Goal: Task Accomplishment & Management: Use online tool/utility

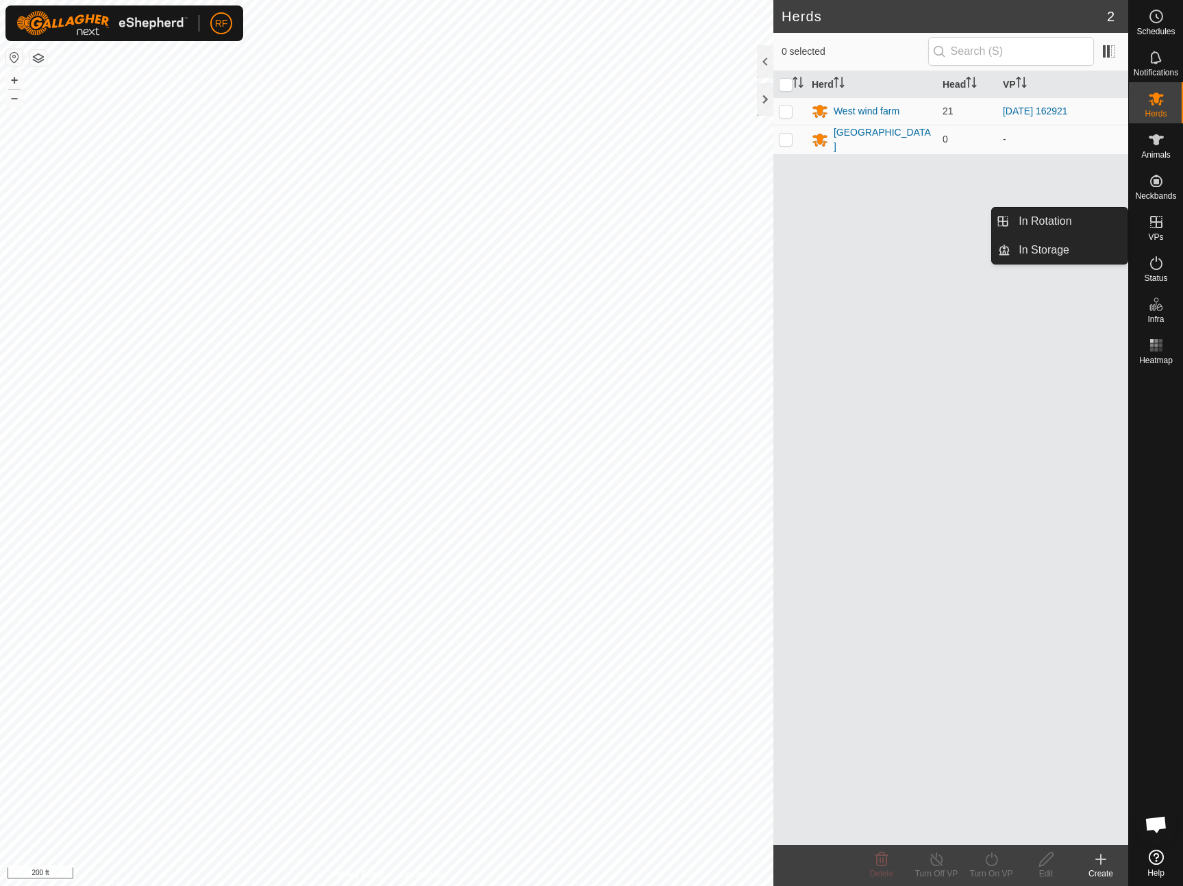
click at [1161, 224] on icon at bounding box center [1156, 222] width 12 height 12
click at [1057, 227] on link "In Rotation" at bounding box center [1069, 221] width 117 height 27
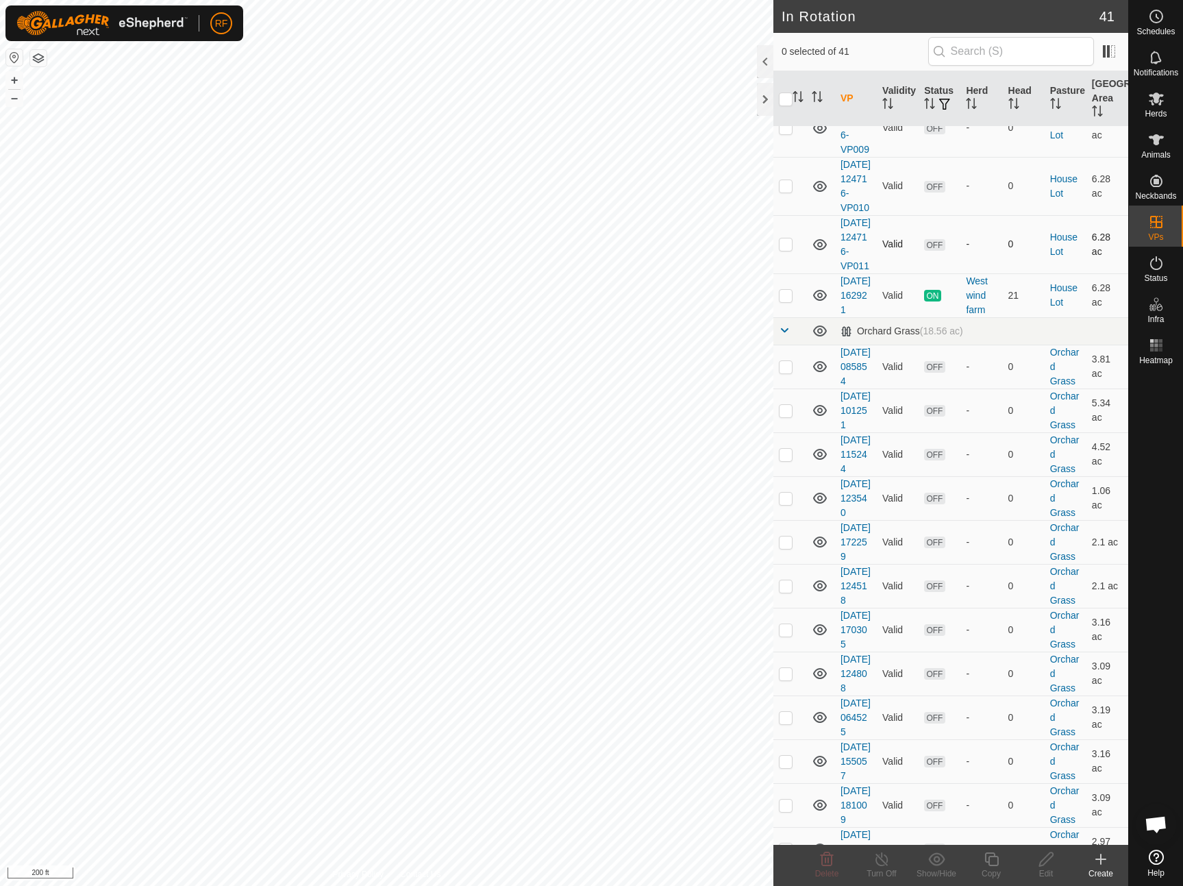
scroll to position [650, 0]
click at [784, 300] on p-checkbox at bounding box center [786, 294] width 14 height 11
checkbox input "true"
click at [993, 859] on icon at bounding box center [991, 859] width 17 height 16
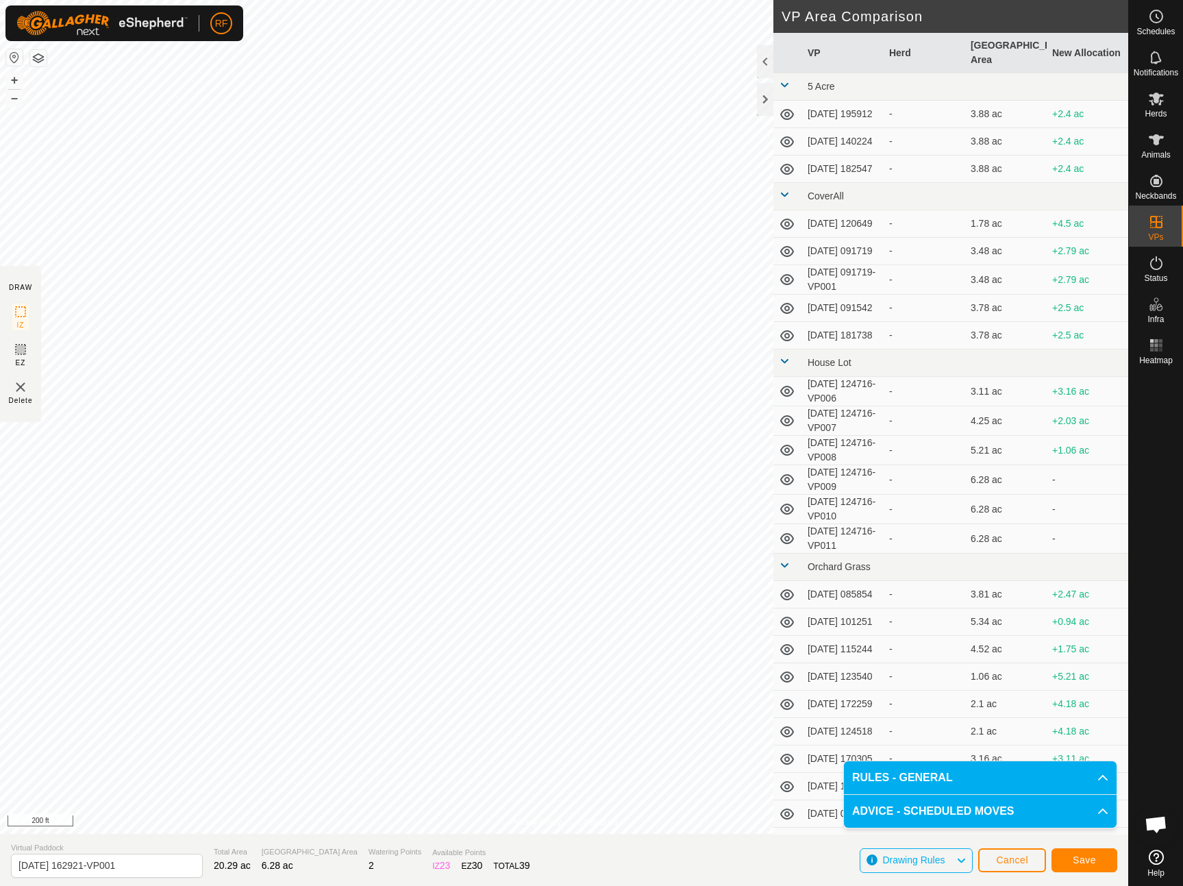
click at [1096, 865] on button "Save" at bounding box center [1085, 860] width 66 height 24
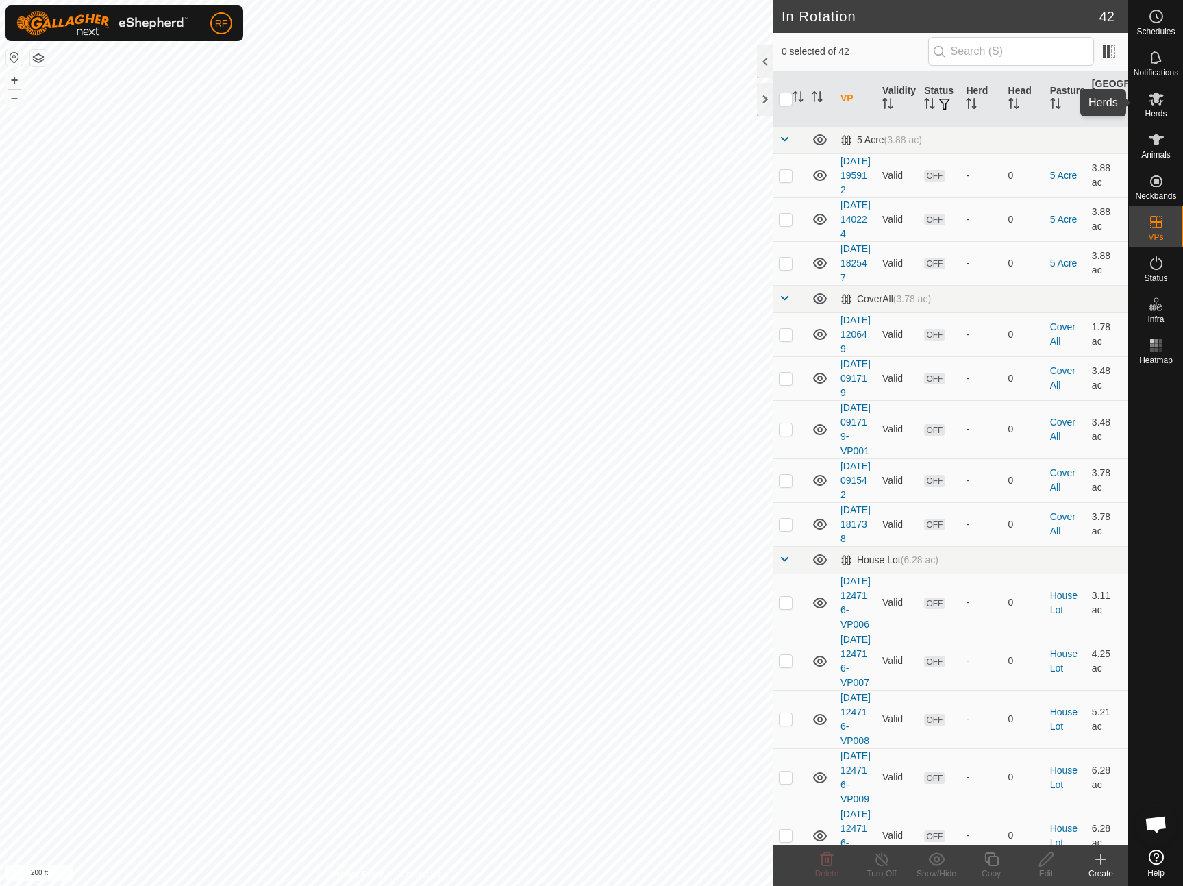
click at [1160, 107] on es-mob-svg-icon at bounding box center [1156, 99] width 25 height 22
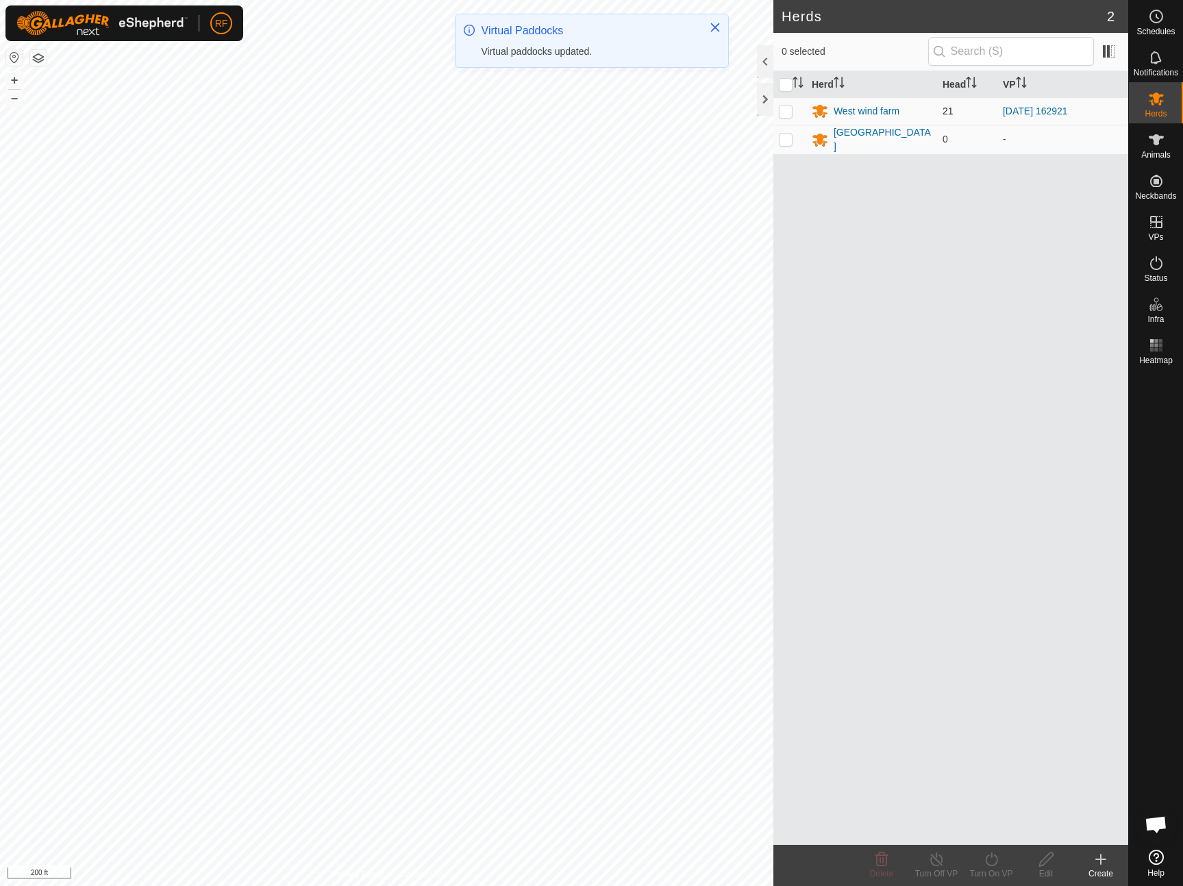
click at [788, 113] on p-checkbox at bounding box center [786, 111] width 14 height 11
checkbox input "true"
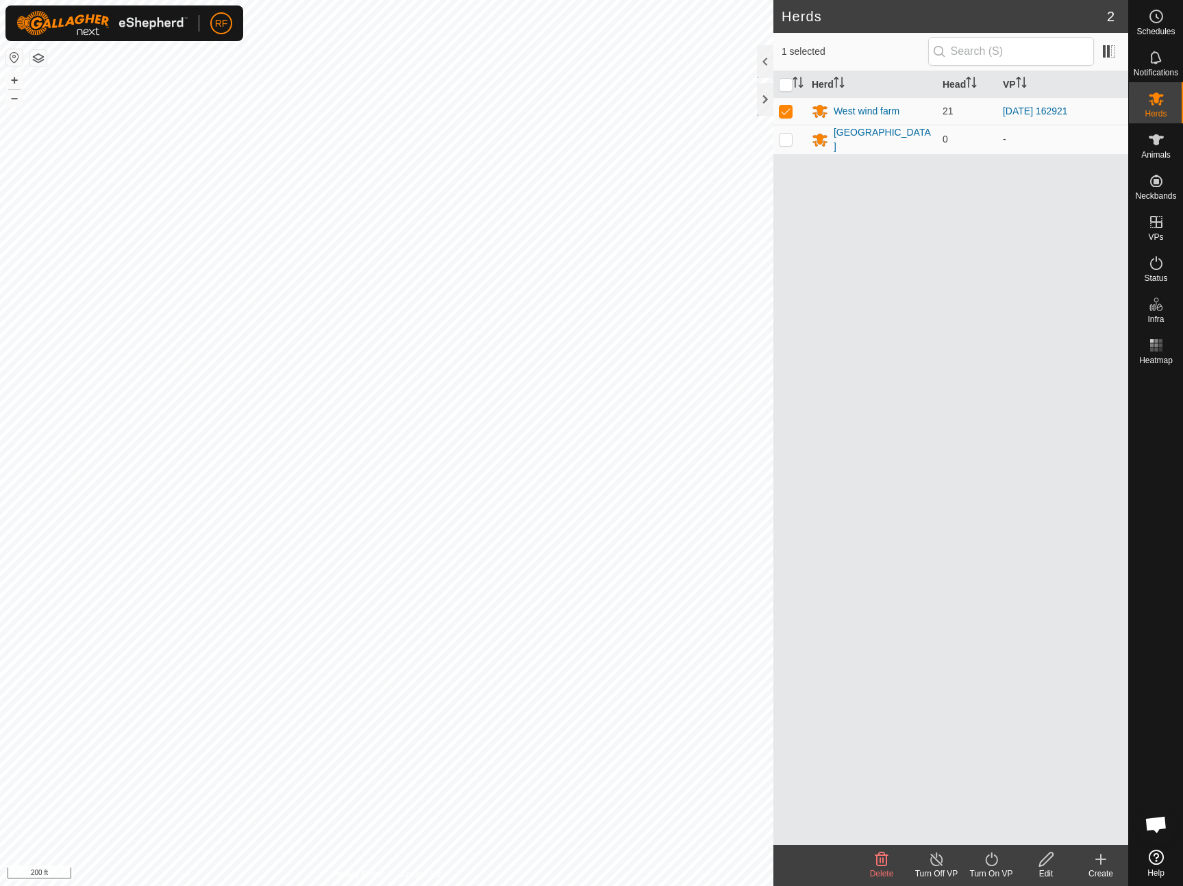
click at [985, 858] on icon at bounding box center [991, 859] width 17 height 16
click at [989, 833] on link "Now" at bounding box center [1033, 828] width 136 height 27
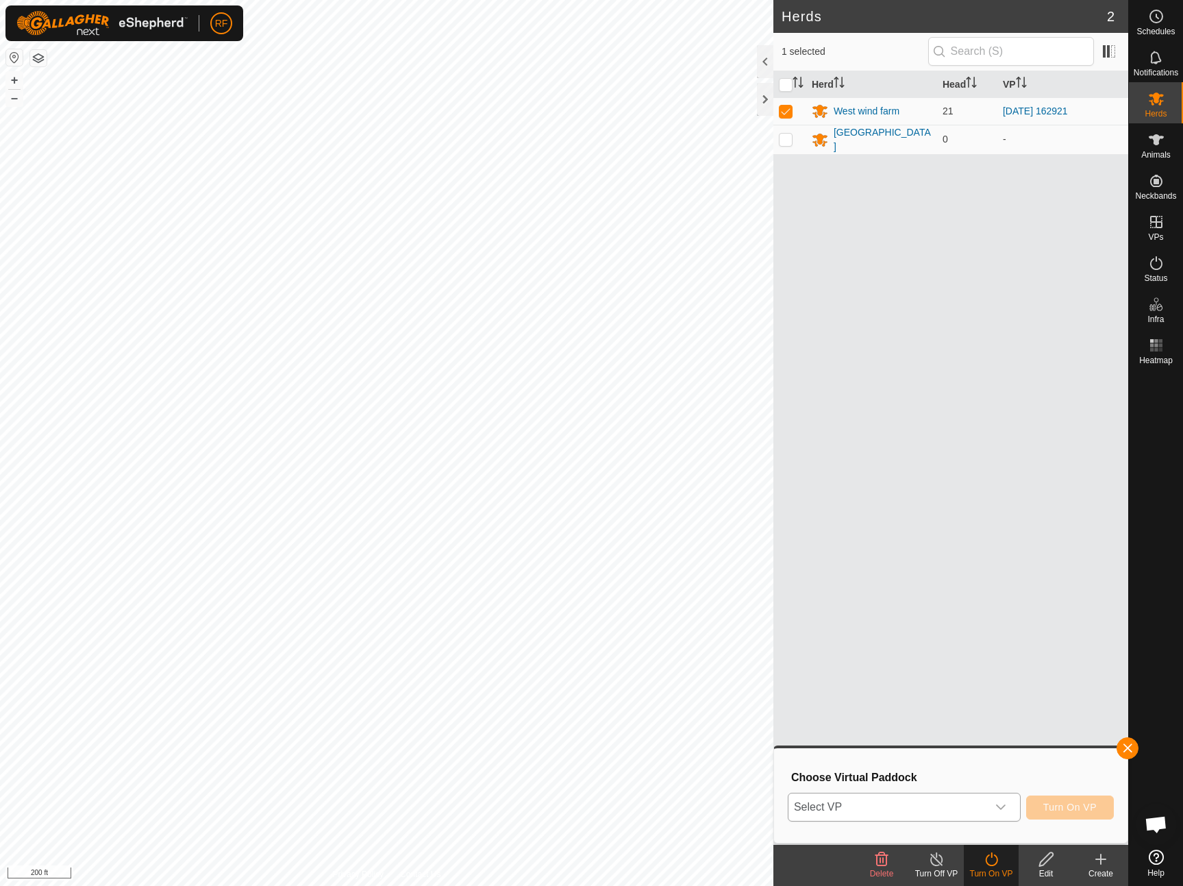
click at [1000, 806] on icon "dropdown trigger" at bounding box center [1001, 807] width 11 height 11
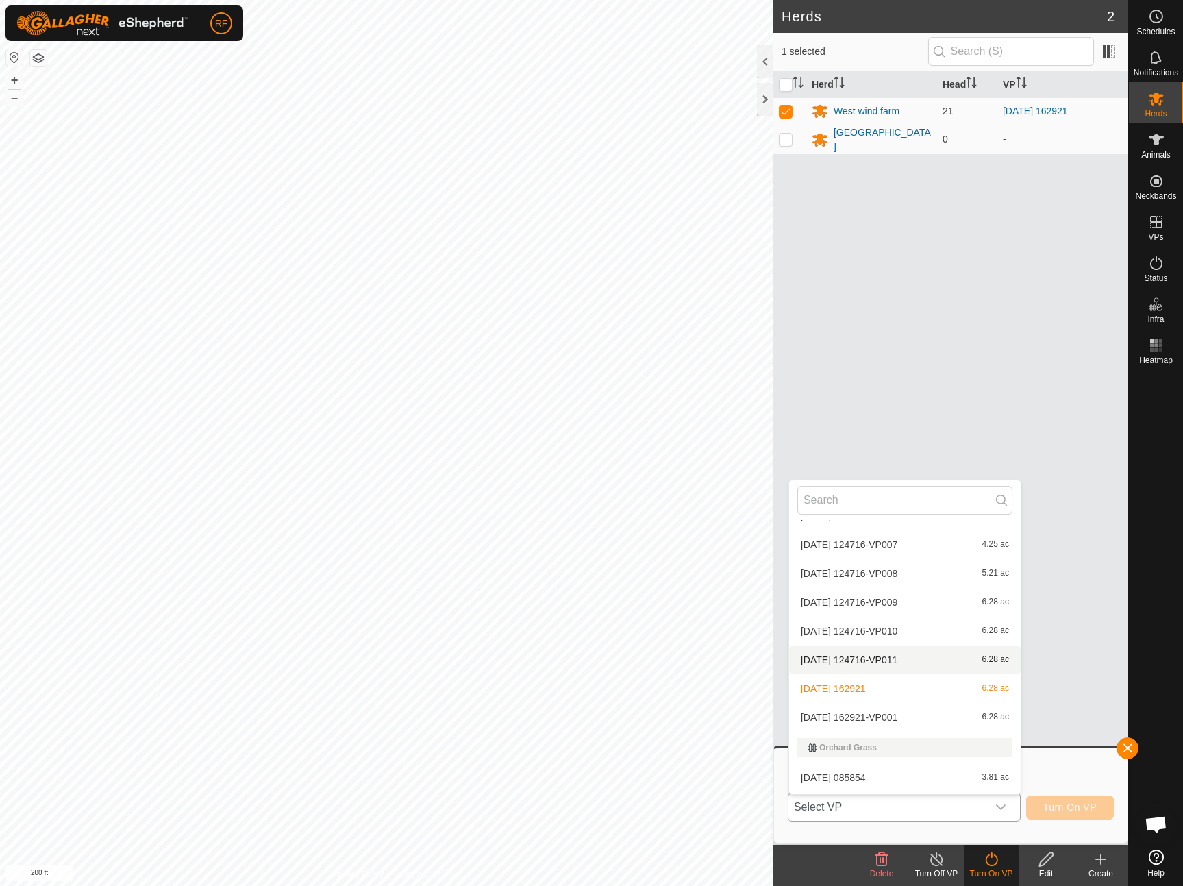
scroll to position [350, 0]
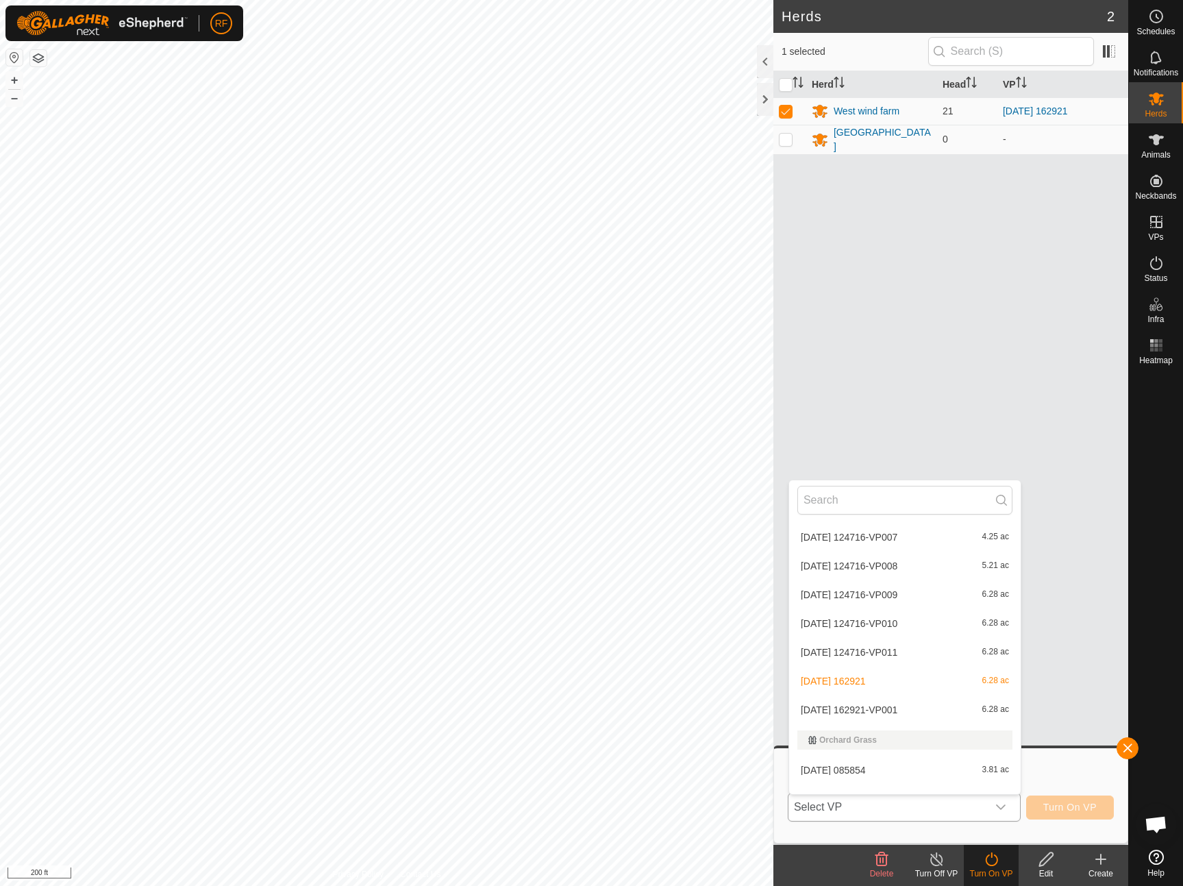
click at [879, 706] on li "[DATE] 162921-VP001 6.28 ac" at bounding box center [905, 709] width 232 height 27
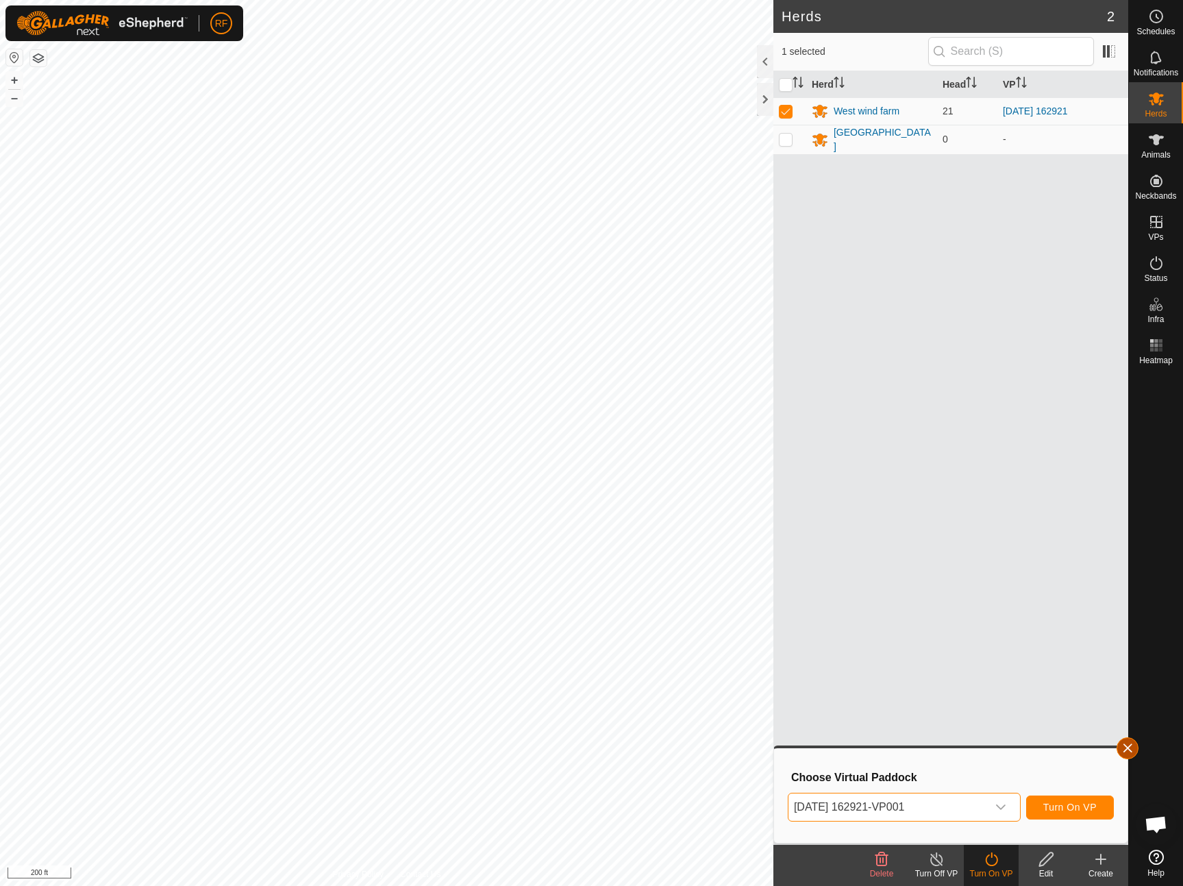
click at [1126, 752] on button "button" at bounding box center [1128, 748] width 22 height 22
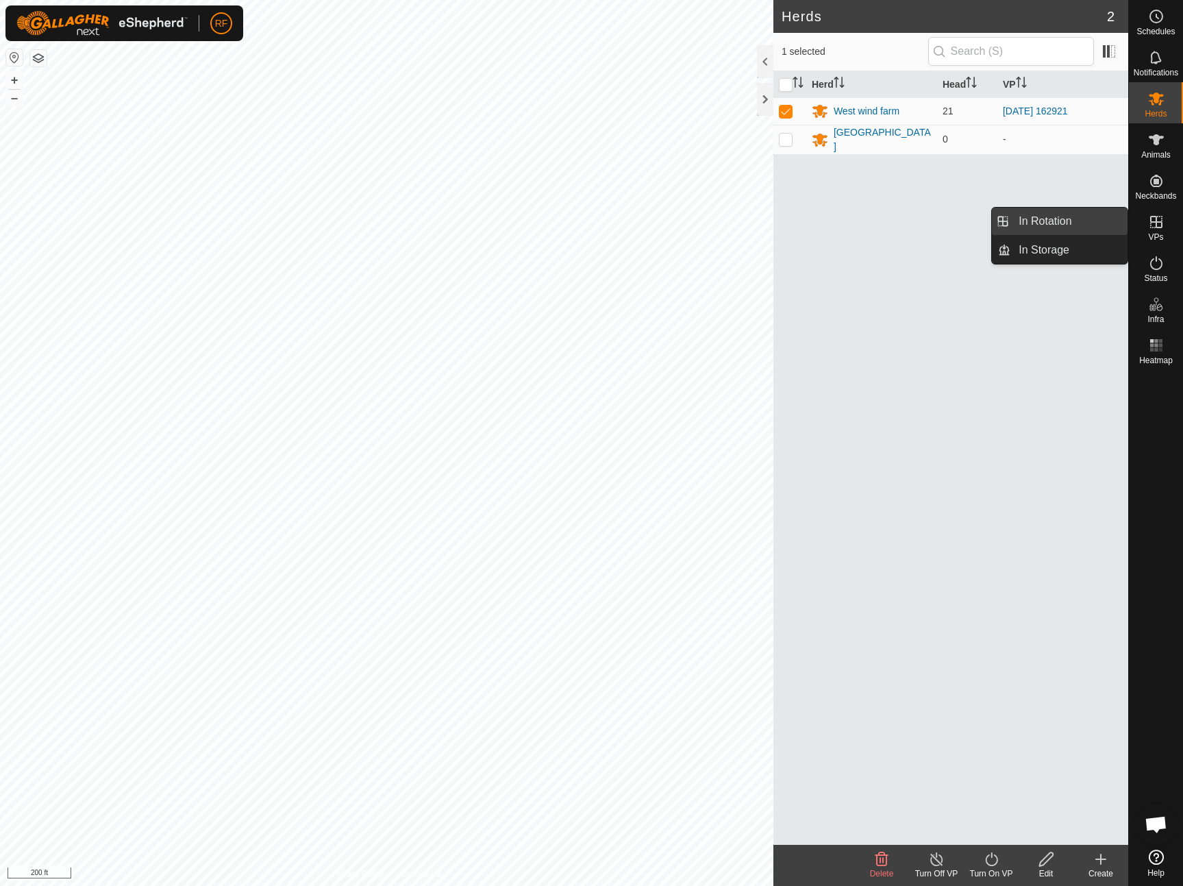
click at [1050, 222] on link "In Rotation" at bounding box center [1069, 221] width 117 height 27
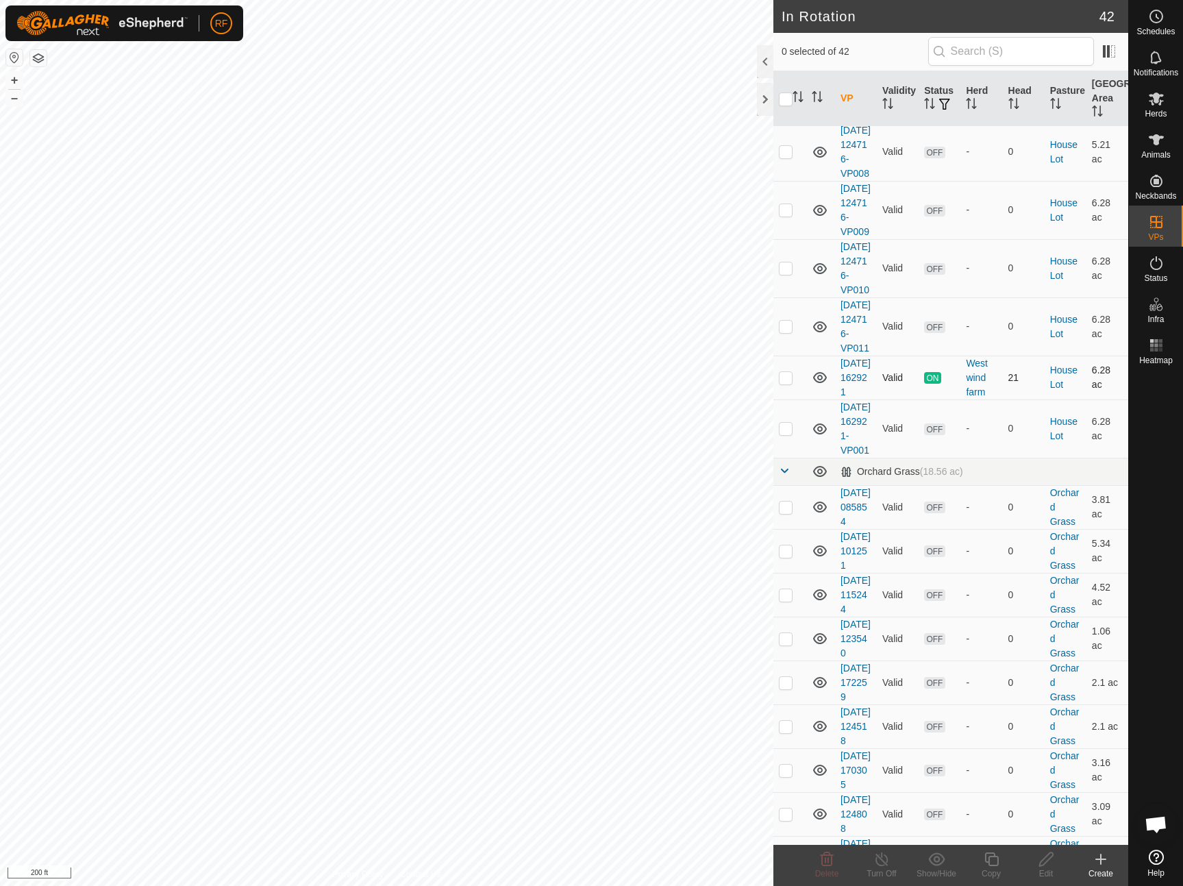
scroll to position [586, 0]
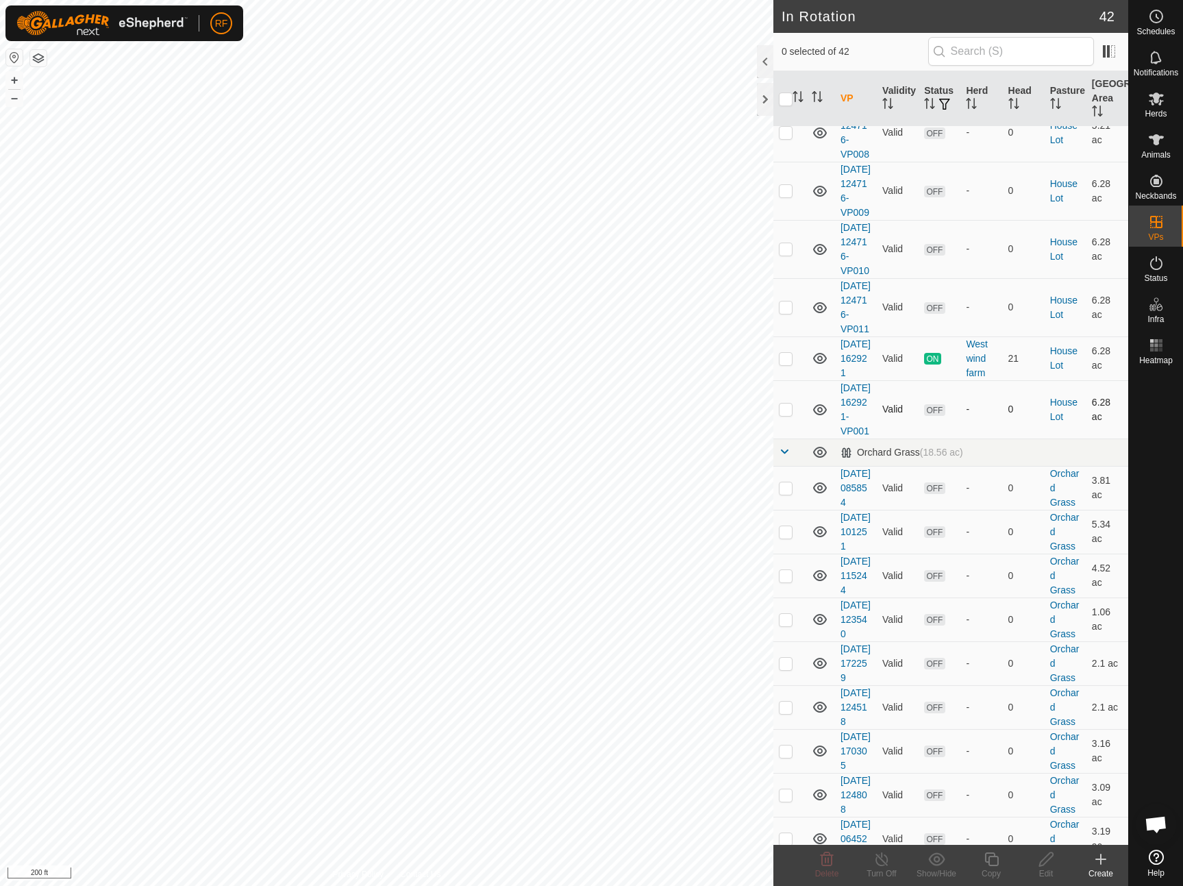
click at [783, 415] on p-checkbox at bounding box center [786, 409] width 14 height 11
click at [830, 858] on icon at bounding box center [827, 859] width 16 height 16
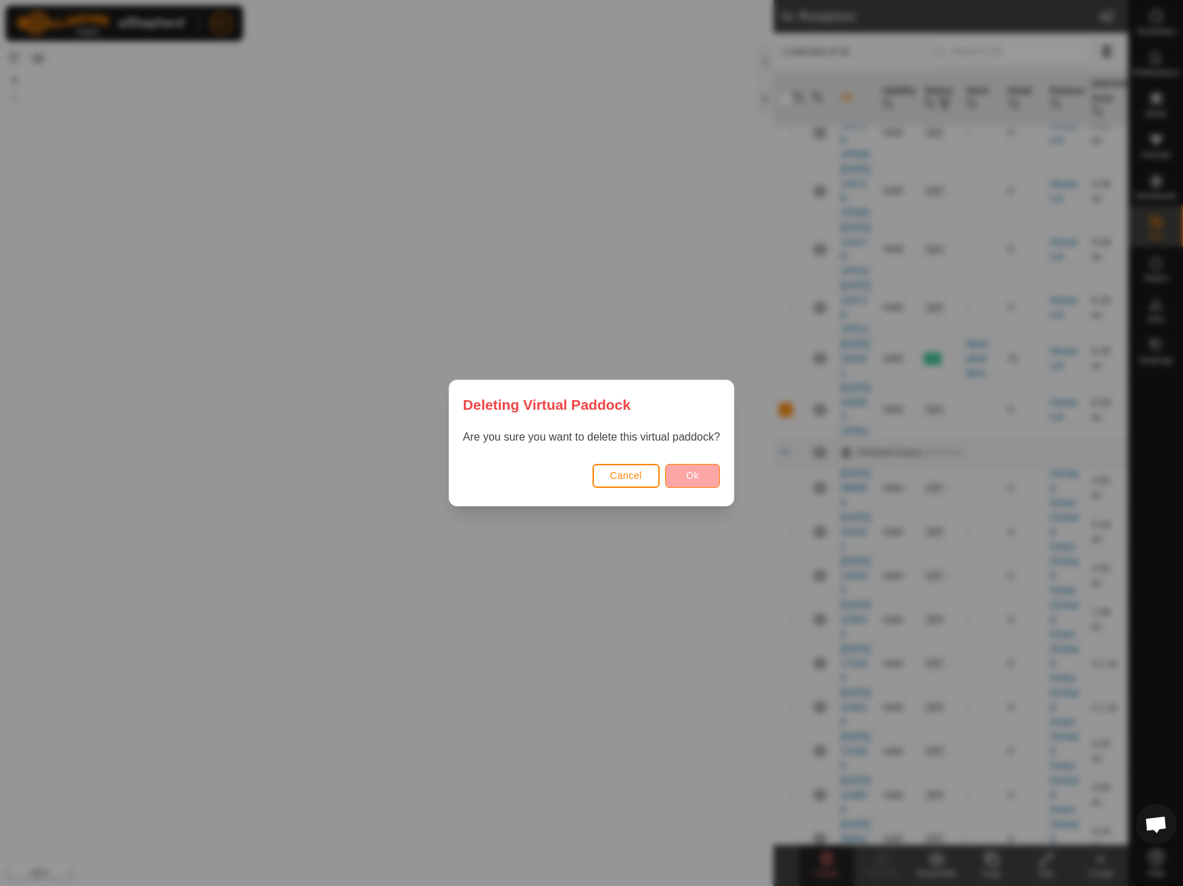
click at [706, 474] on button "Ok" at bounding box center [692, 476] width 55 height 24
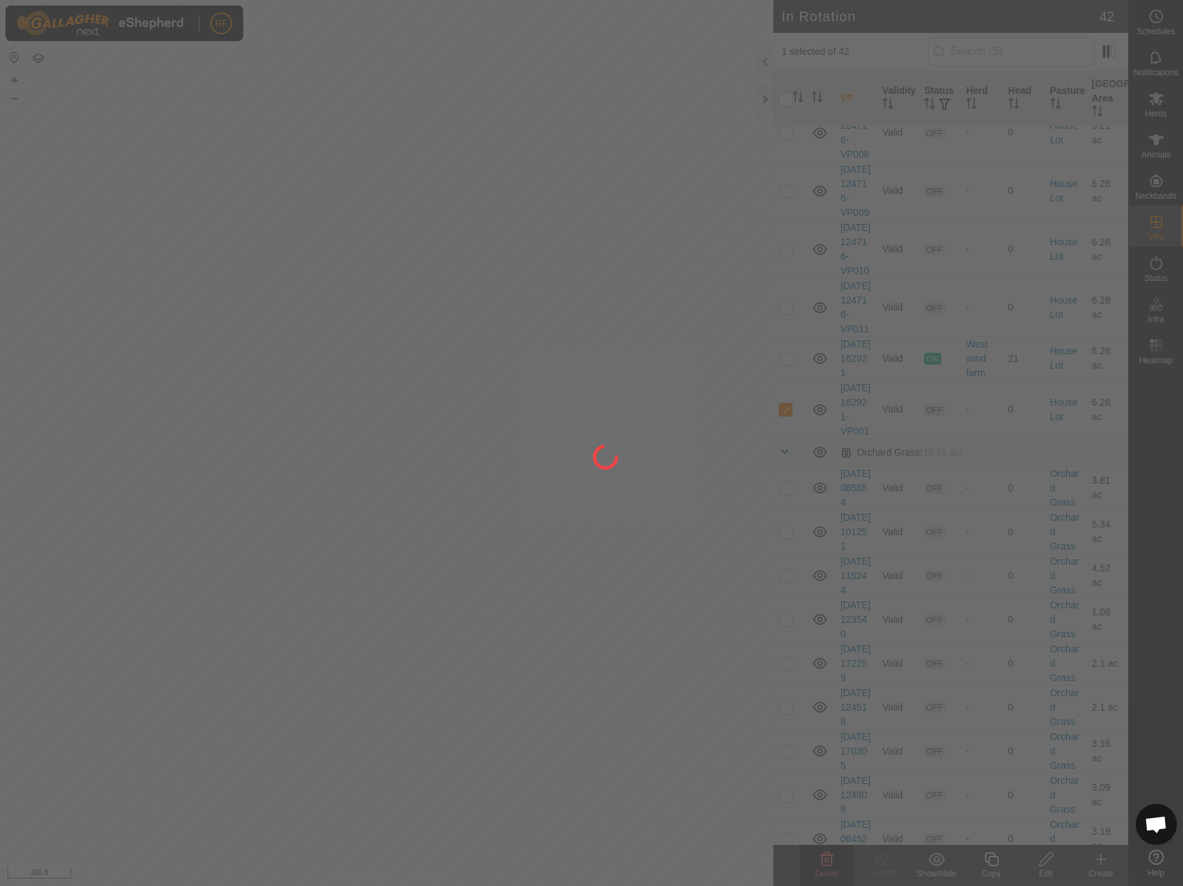
checkbox input "false"
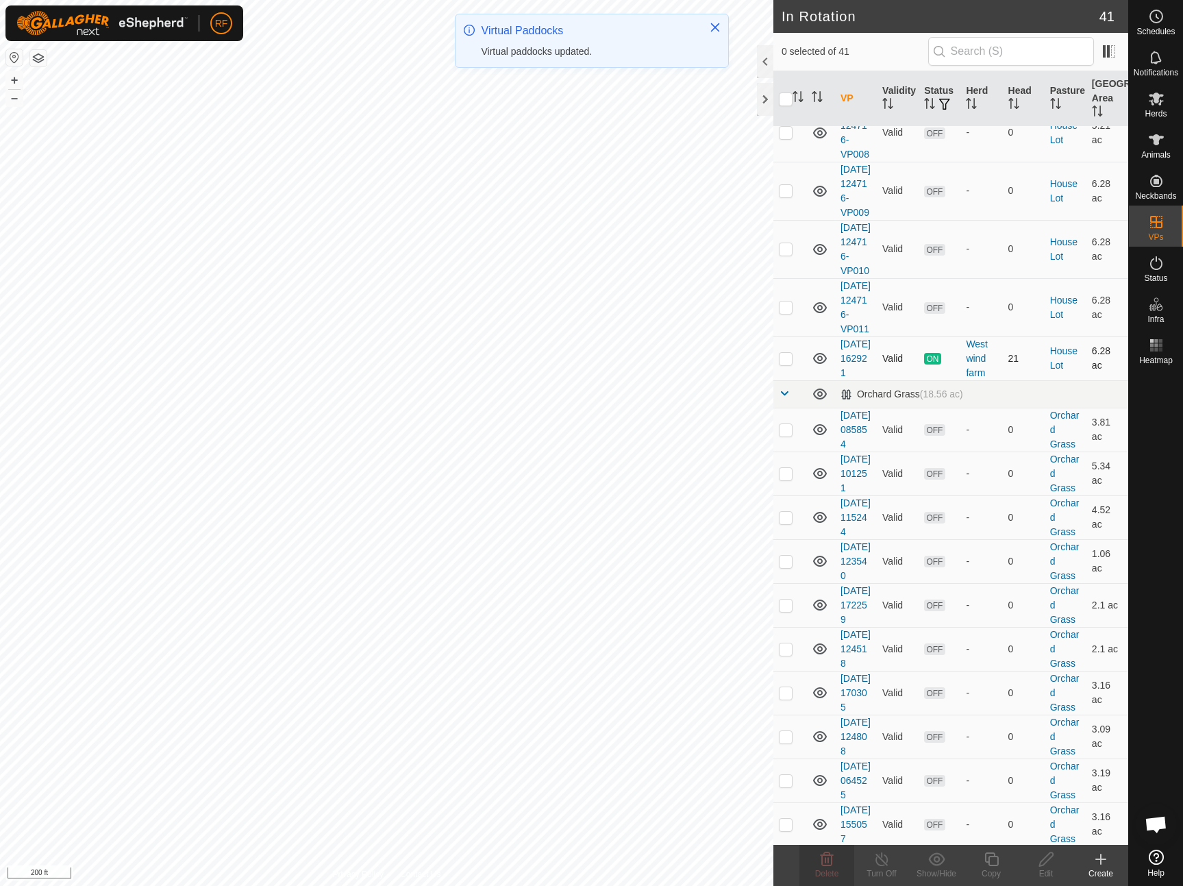
click at [791, 364] on p-checkbox at bounding box center [786, 358] width 14 height 11
checkbox input "true"
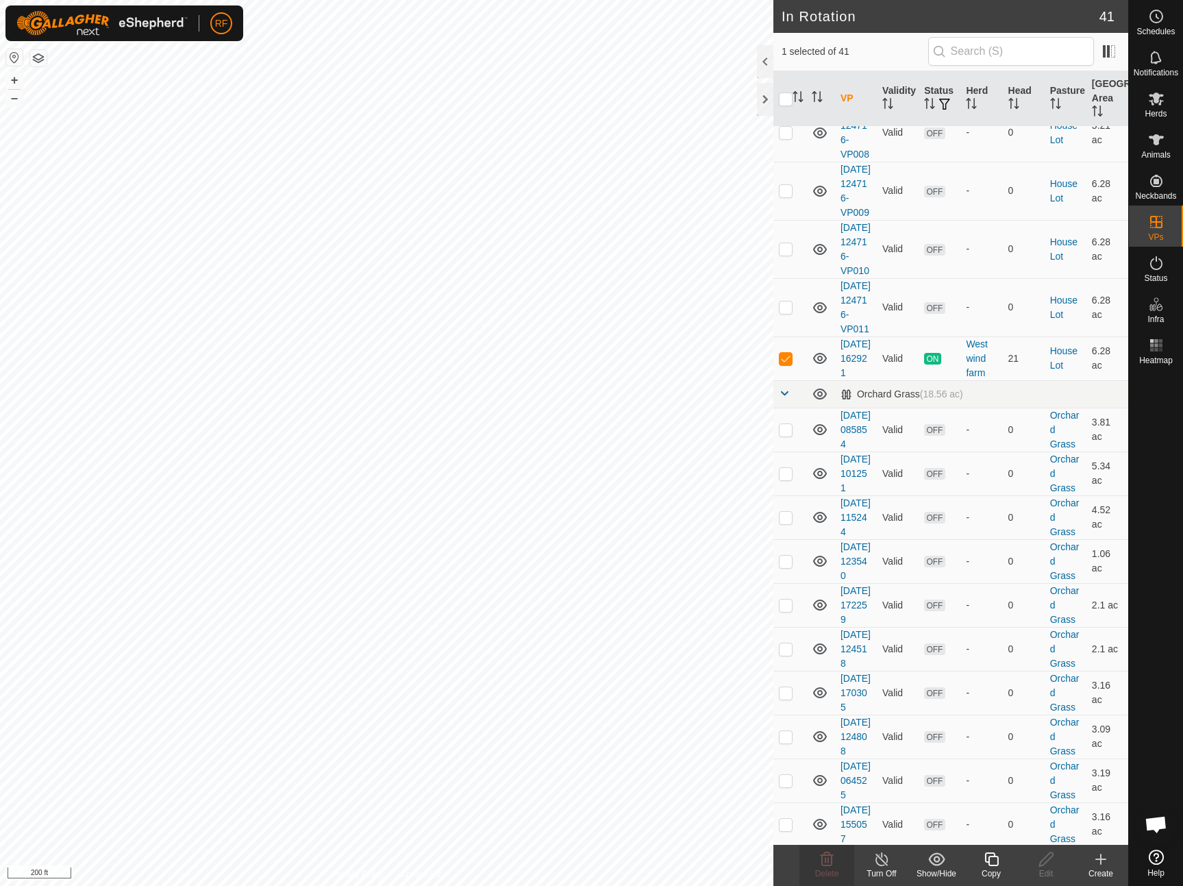
click at [992, 861] on icon at bounding box center [991, 859] width 17 height 16
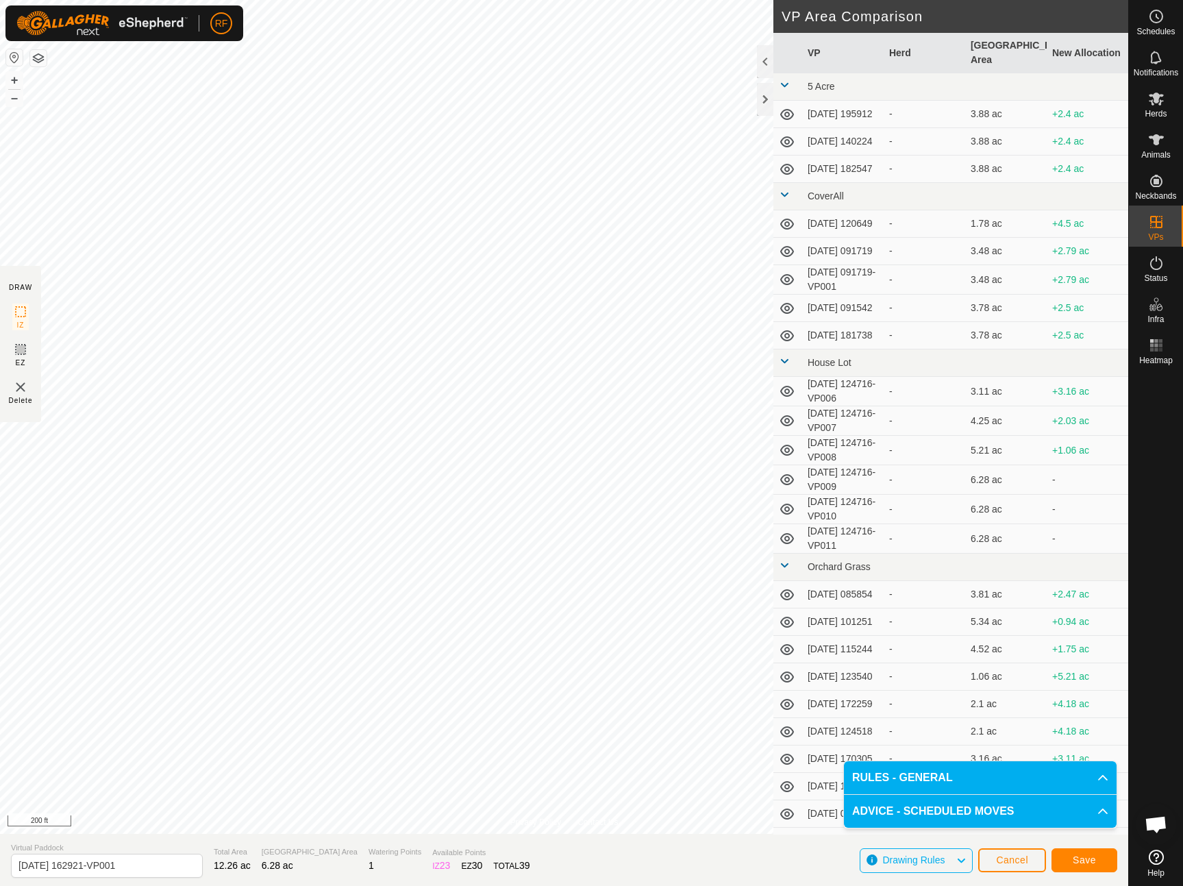
click at [1098, 863] on button "Save" at bounding box center [1085, 860] width 66 height 24
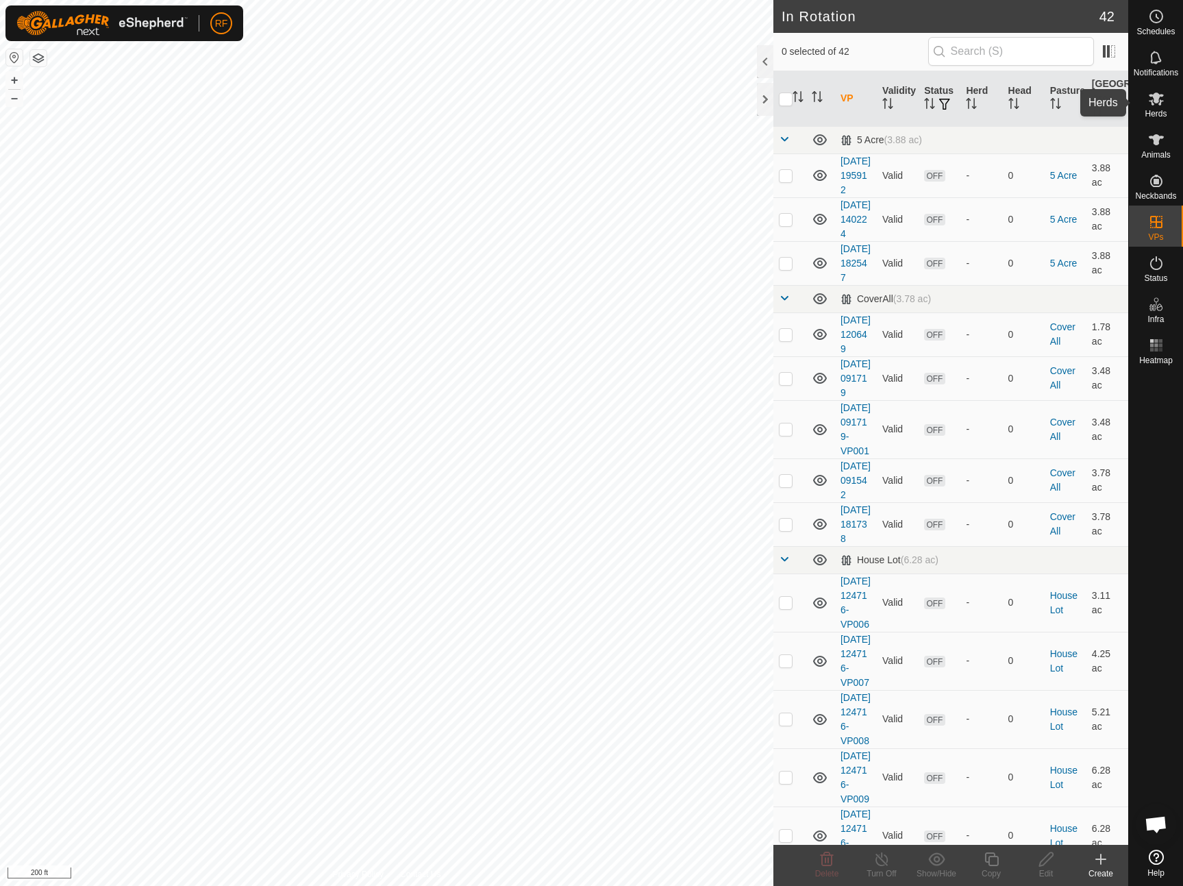
click at [1155, 106] on icon at bounding box center [1156, 98] width 16 height 16
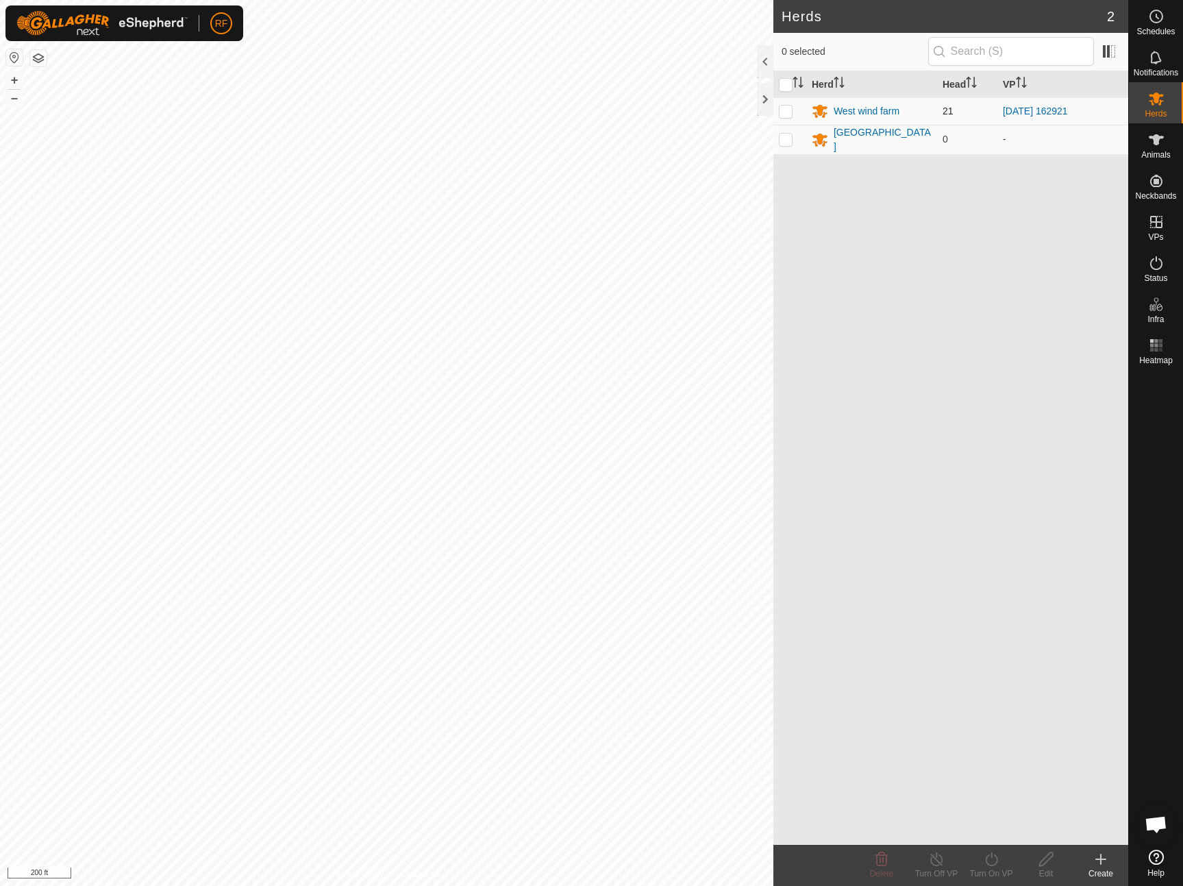
drag, startPoint x: 784, startPoint y: 117, endPoint x: 790, endPoint y: 124, distance: 8.8
click at [784, 117] on td at bounding box center [790, 110] width 33 height 27
checkbox input "true"
click at [995, 859] on icon at bounding box center [991, 859] width 17 height 16
click at [998, 830] on link "Now" at bounding box center [1033, 828] width 136 height 27
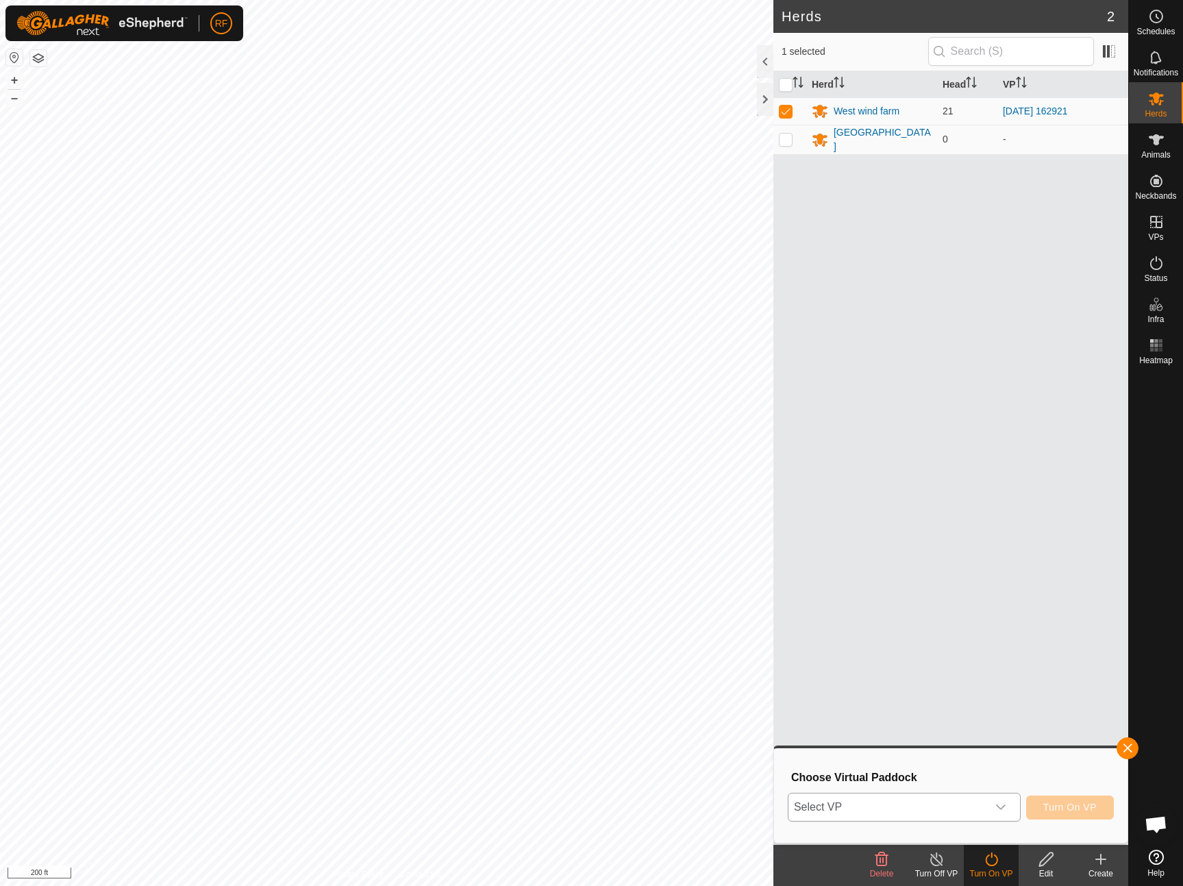
click at [1004, 799] on div "dropdown trigger" at bounding box center [1000, 806] width 27 height 27
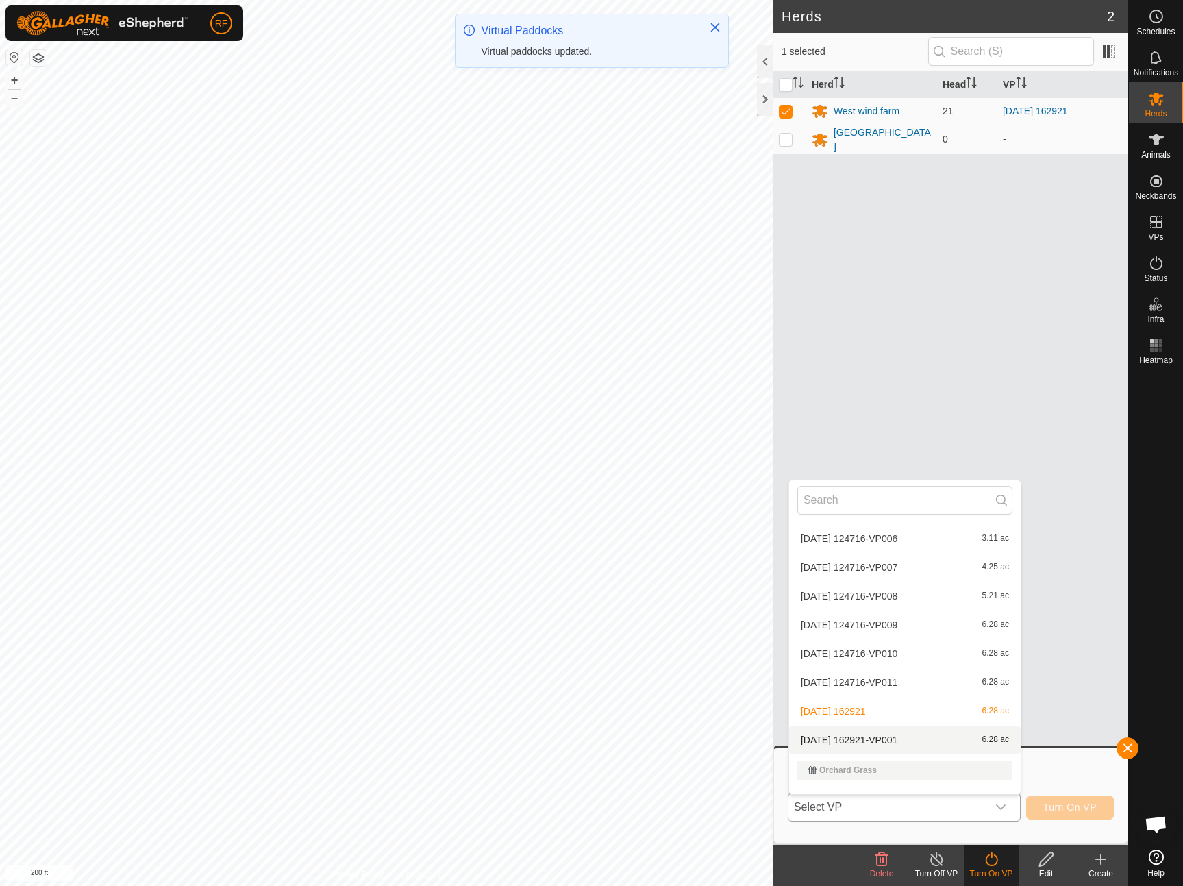
scroll to position [321, 0]
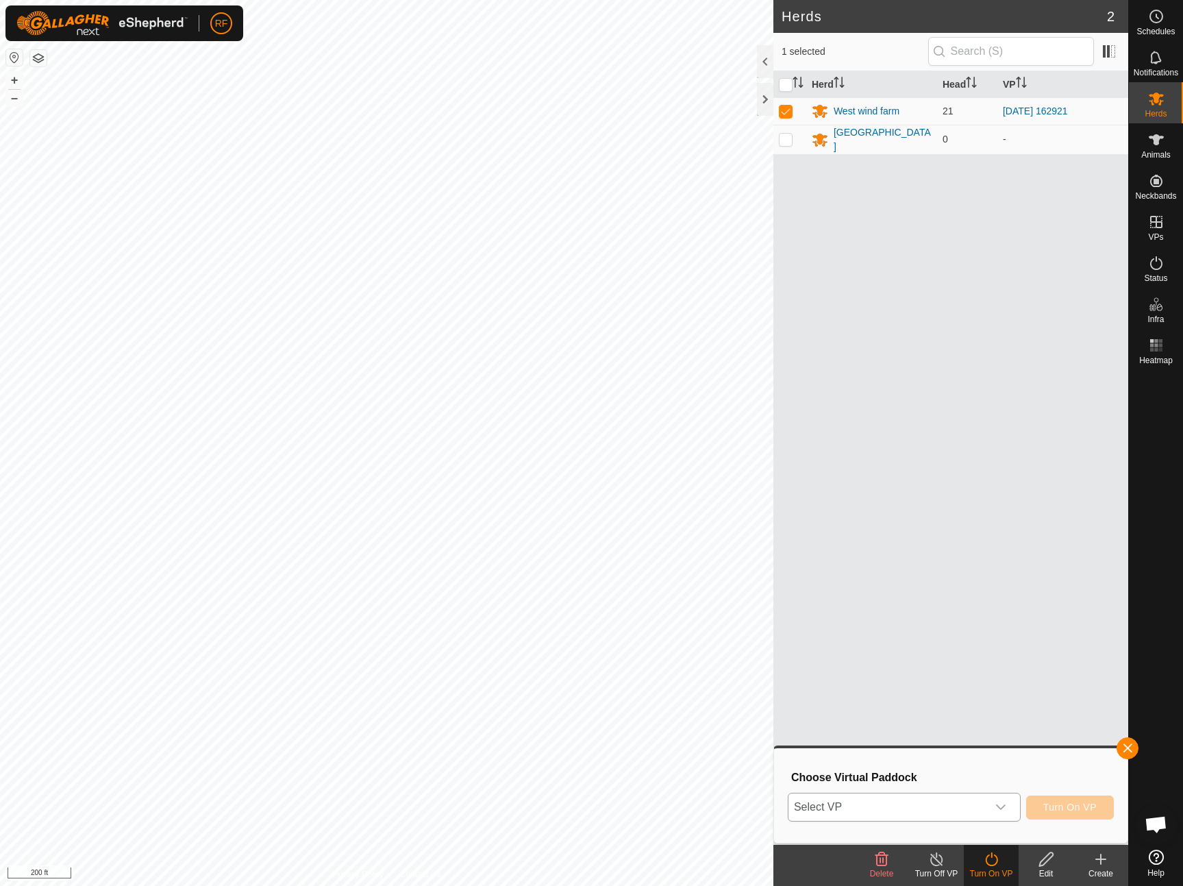
click at [945, 809] on span "Select VP" at bounding box center [888, 806] width 199 height 27
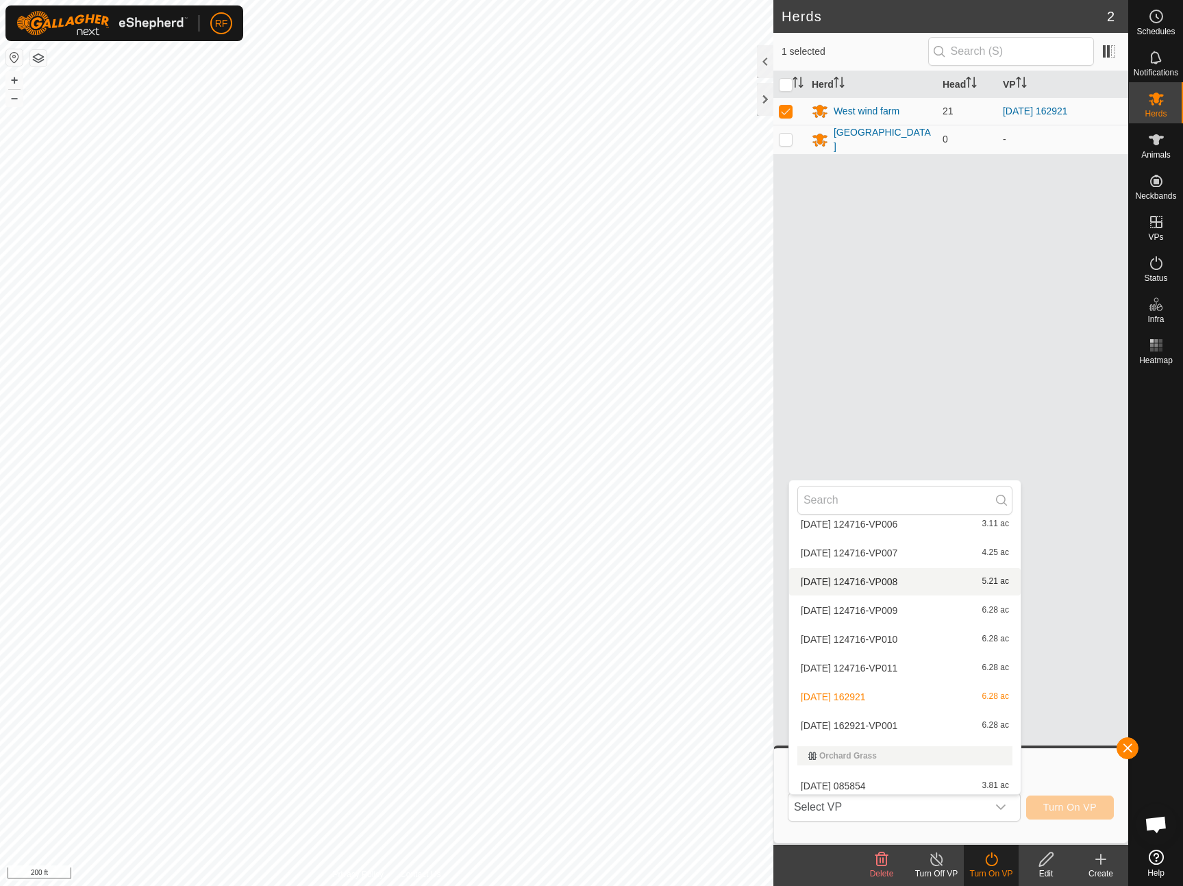
scroll to position [338, 0]
click at [874, 722] on li "[DATE] 162921-VP001 6.28 ac" at bounding box center [905, 721] width 232 height 27
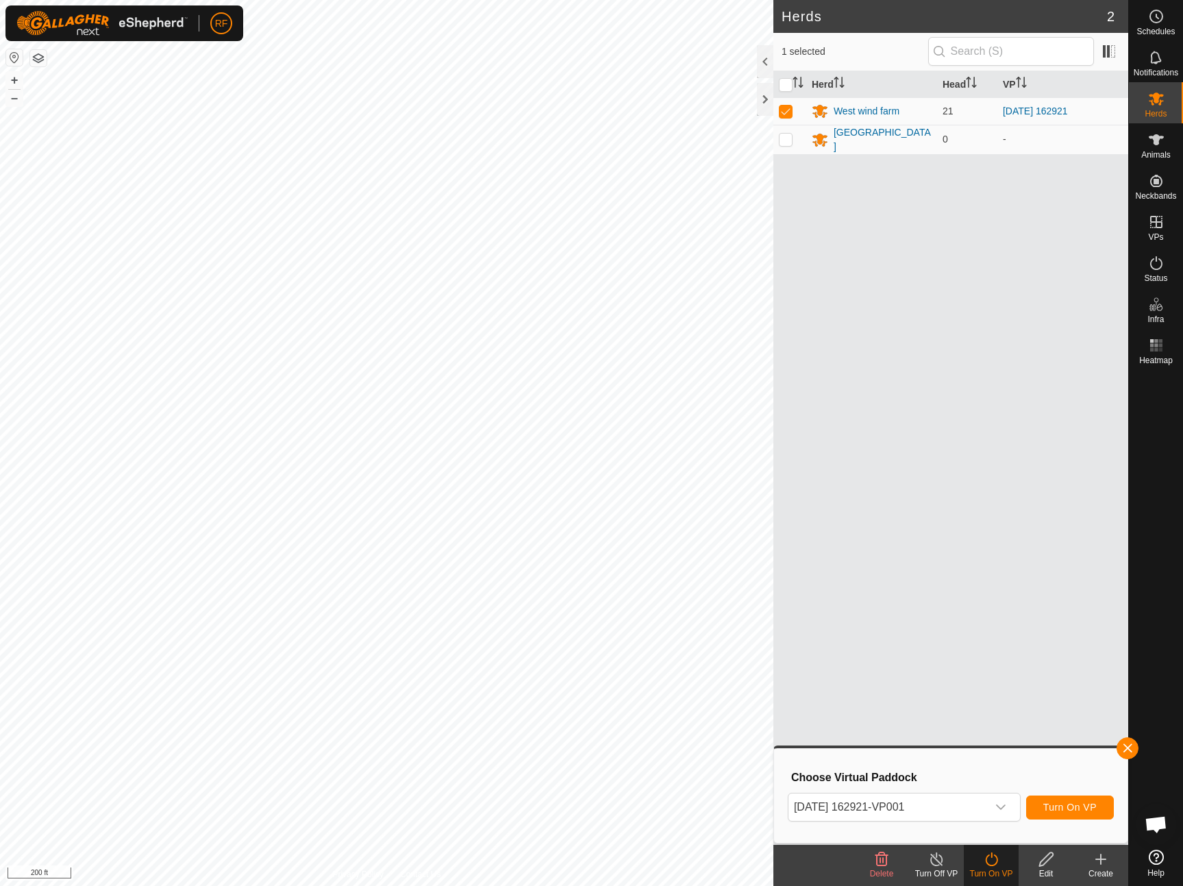
click at [1058, 804] on span "Turn On VP" at bounding box center [1069, 807] width 53 height 11
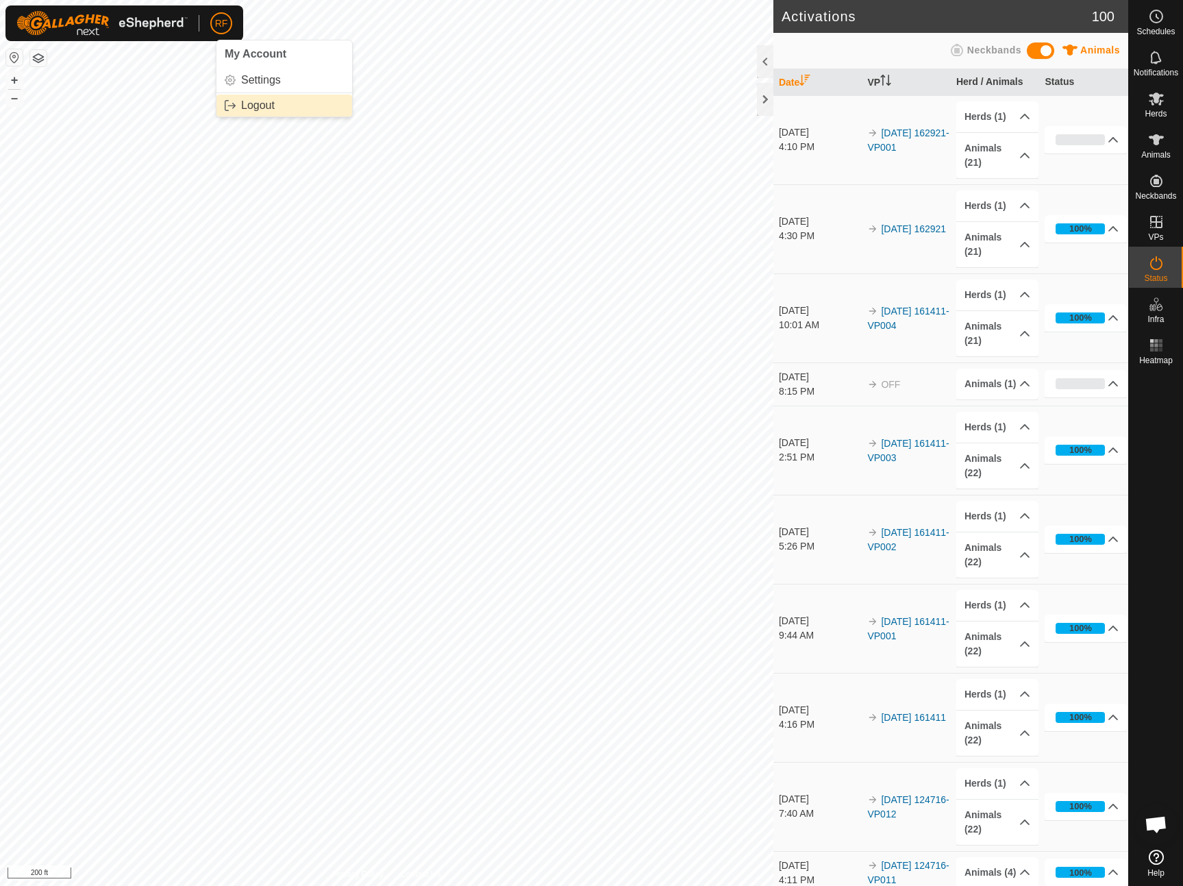
click at [271, 107] on link "Logout" at bounding box center [285, 106] width 136 height 22
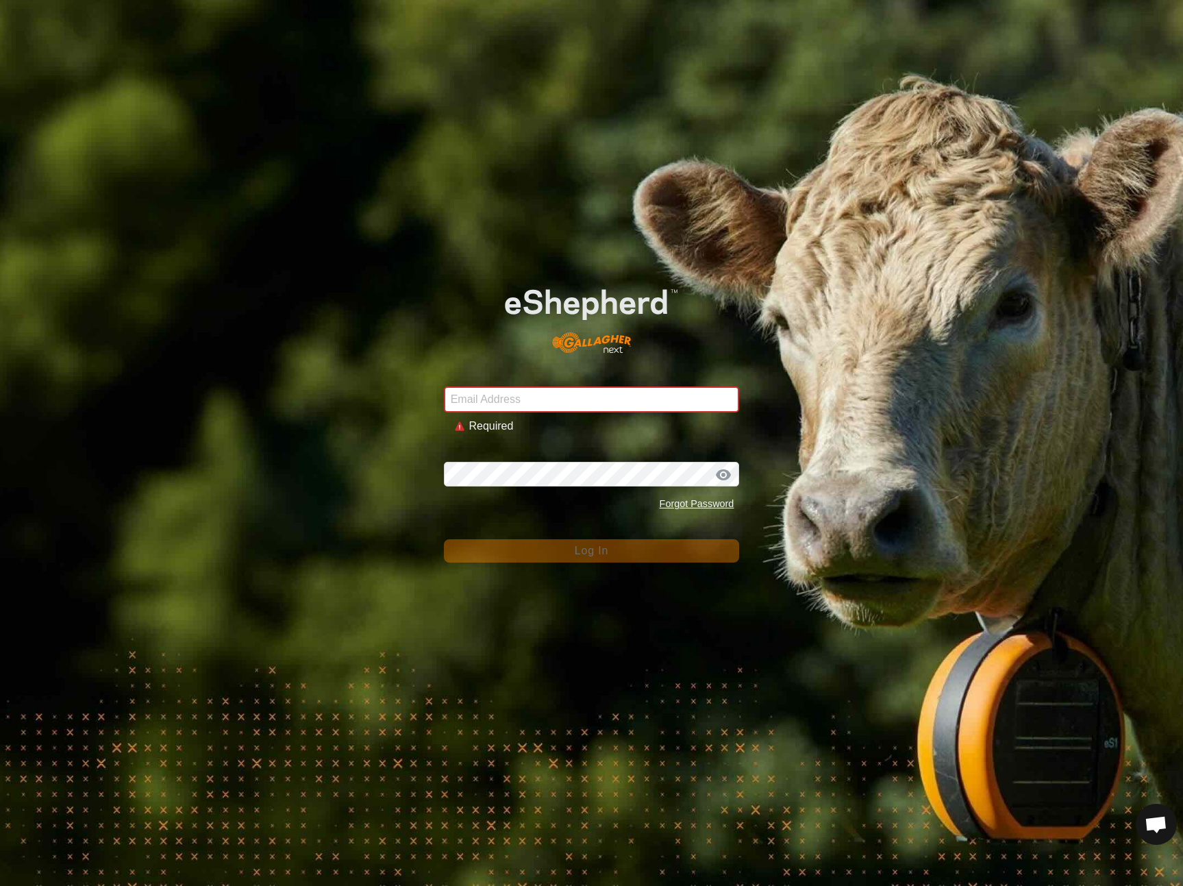
click at [803, 612] on div "Email Address Required Password Forgot Password Log In" at bounding box center [591, 443] width 1183 height 886
